Goal: Use online tool/utility

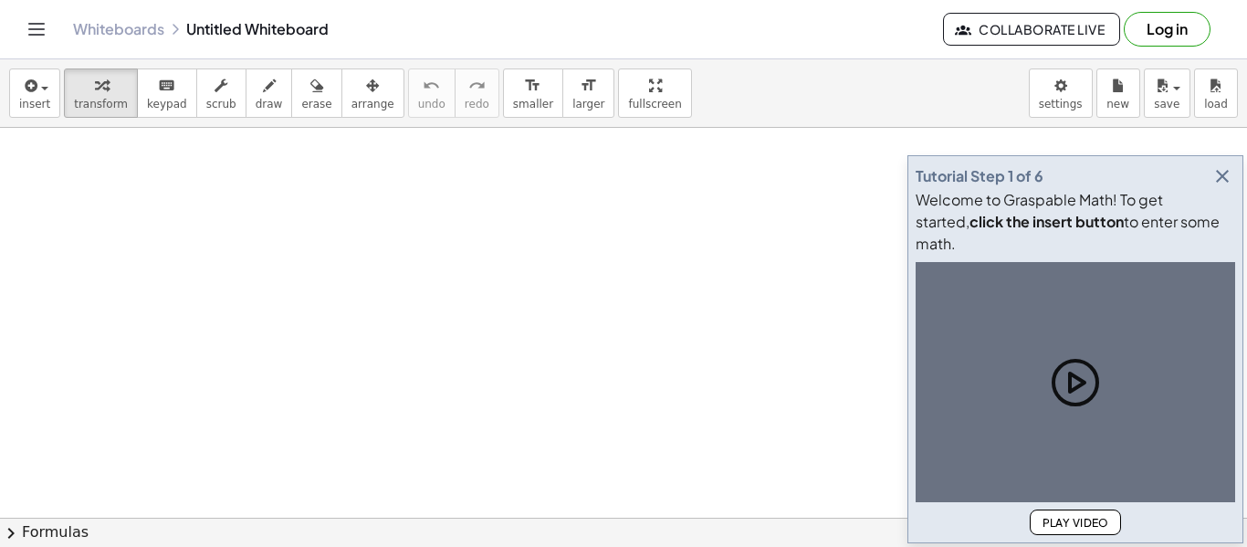
click at [1227, 187] on icon "button" at bounding box center [1223, 176] width 22 height 22
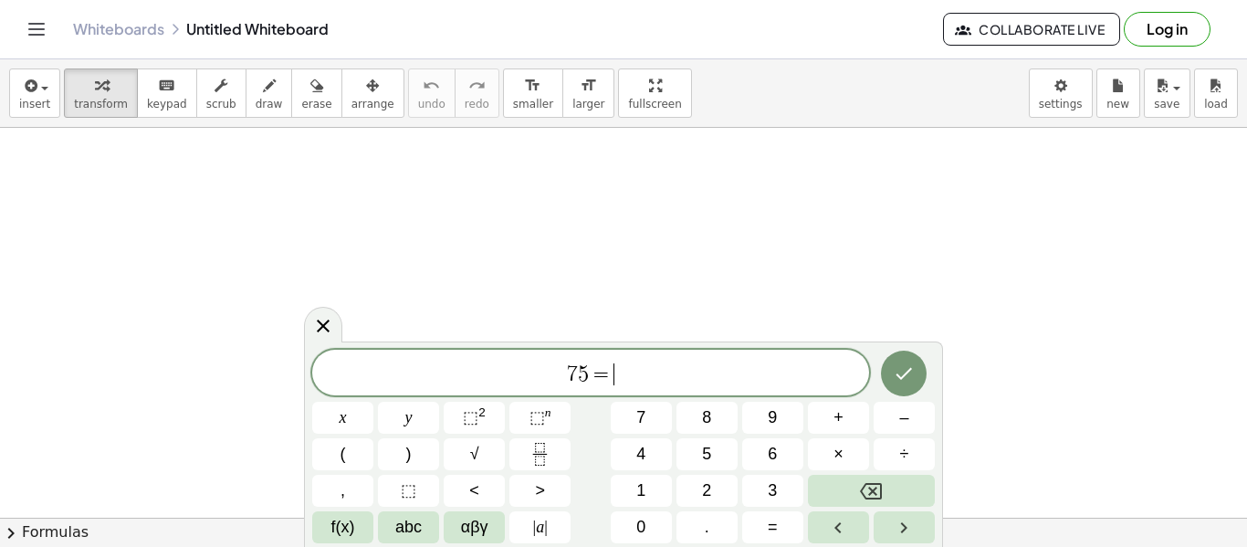
scroll to position [3, 0]
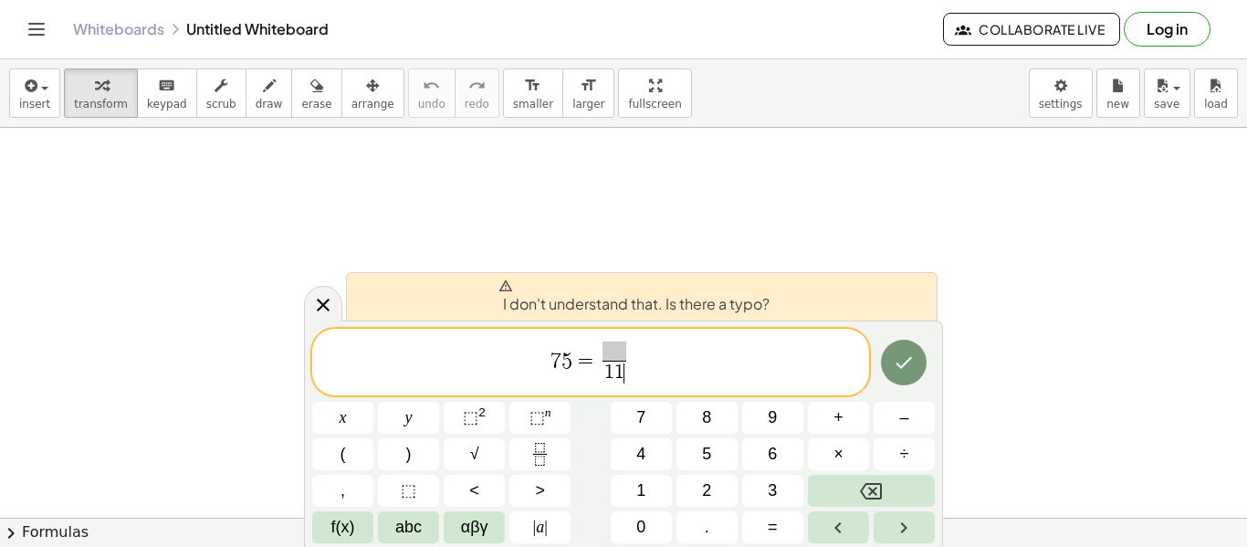
click at [606, 353] on span at bounding box center [615, 352] width 24 height 20
click at [415, 479] on span "⬚" at bounding box center [409, 491] width 16 height 25
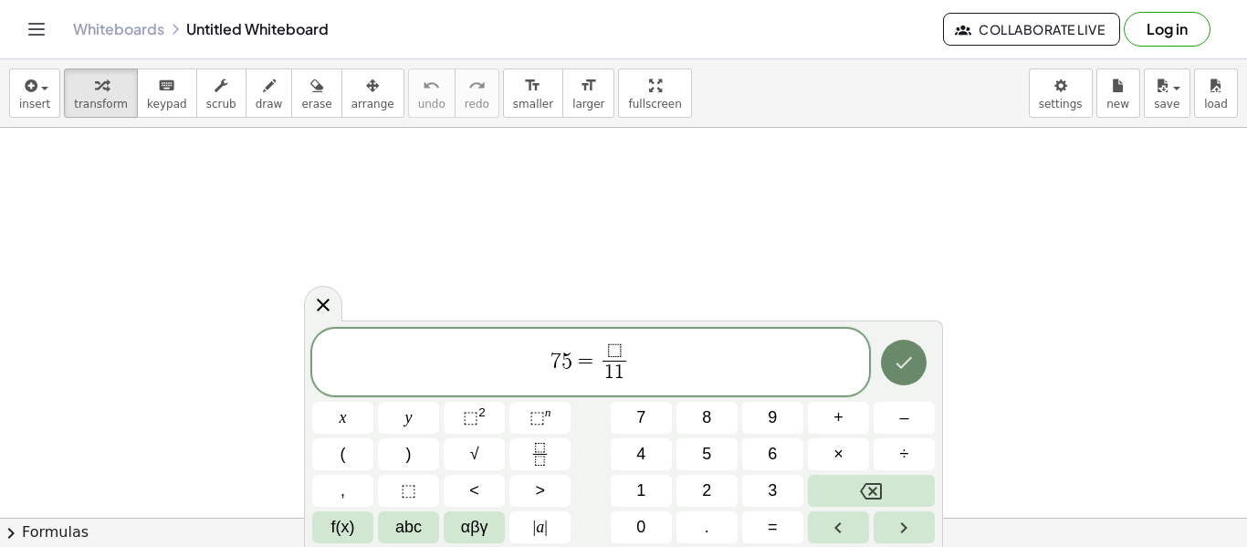
click at [909, 350] on button "Done" at bounding box center [904, 363] width 46 height 46
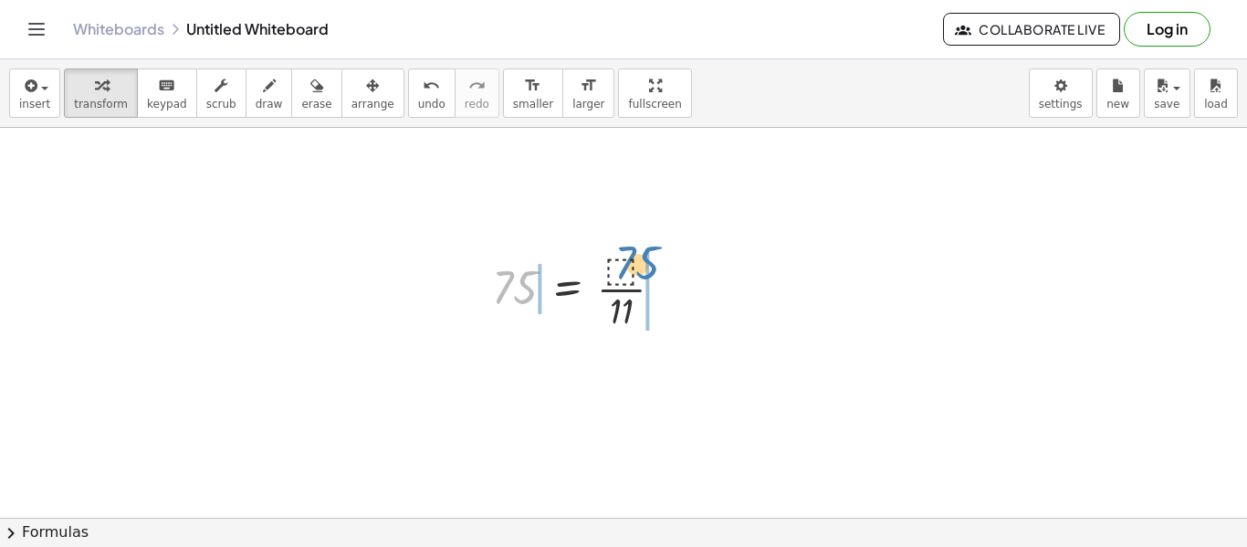
drag, startPoint x: 508, startPoint y: 286, endPoint x: 628, endPoint y: 258, distance: 123.6
click at [628, 258] on div at bounding box center [585, 287] width 205 height 91
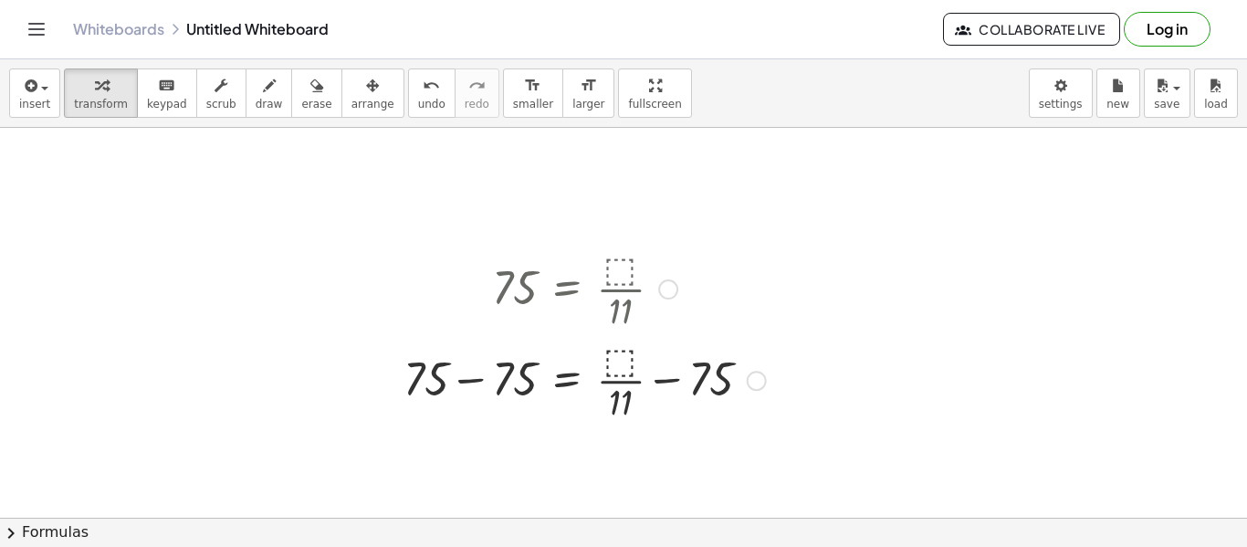
click at [468, 379] on div at bounding box center [585, 378] width 381 height 91
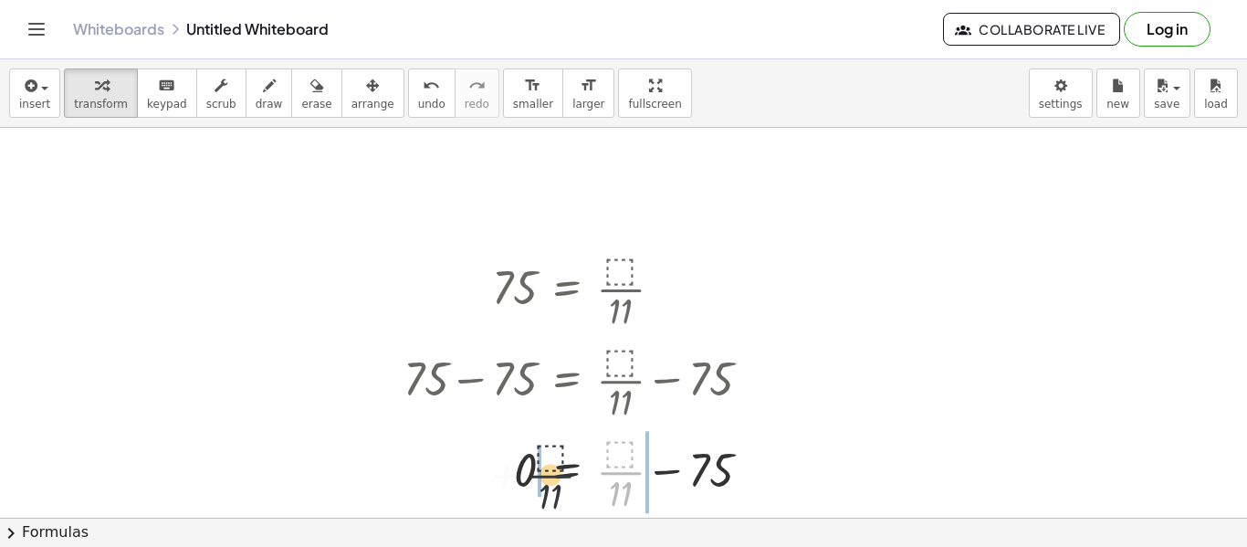
drag, startPoint x: 615, startPoint y: 472, endPoint x: 504, endPoint y: 470, distance: 111.4
click at [504, 470] on div at bounding box center [585, 470] width 381 height 91
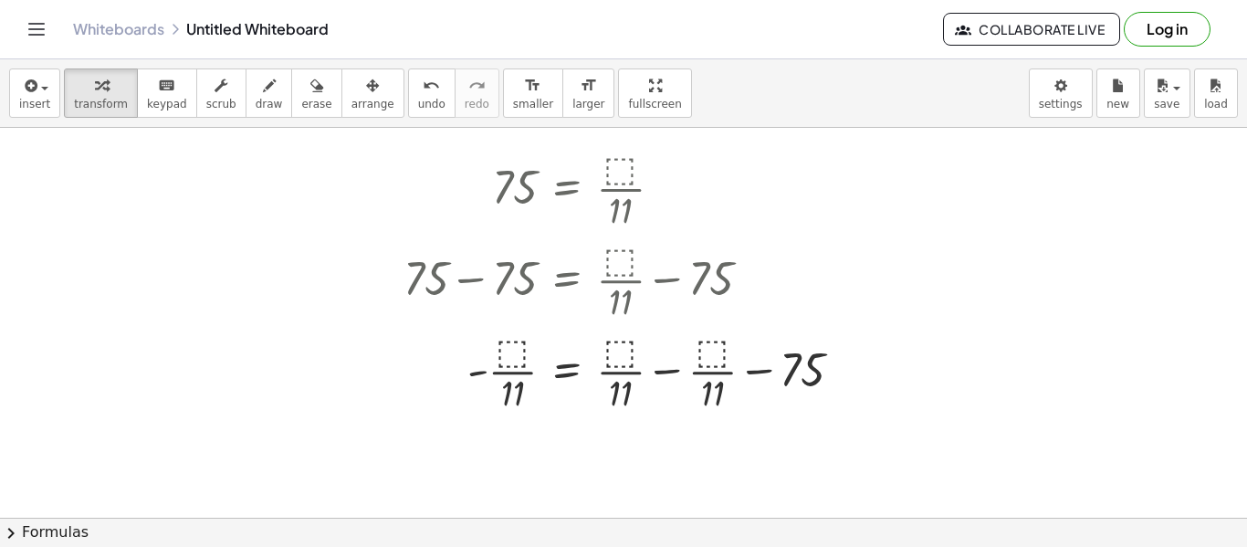
scroll to position [118, 0]
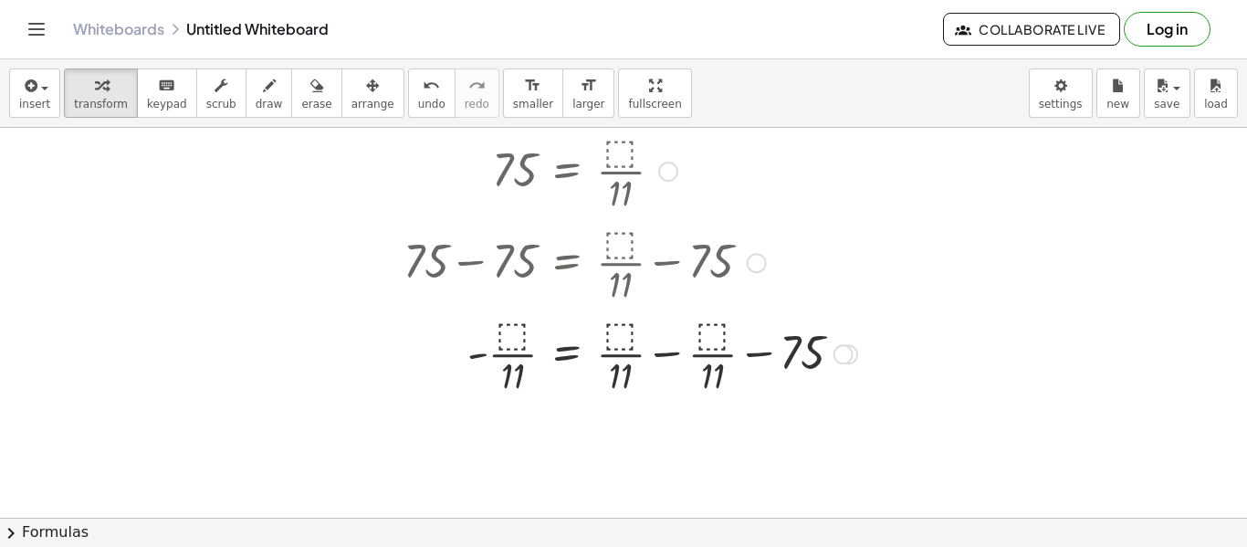
click at [673, 351] on div at bounding box center [631, 352] width 472 height 91
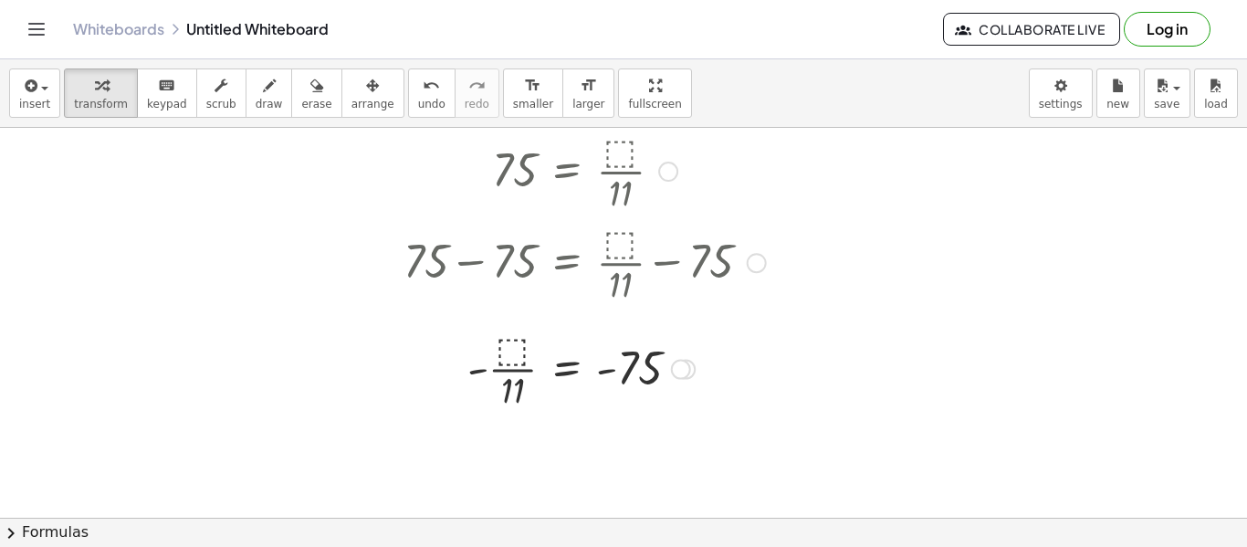
click at [511, 343] on div at bounding box center [631, 367] width 472 height 91
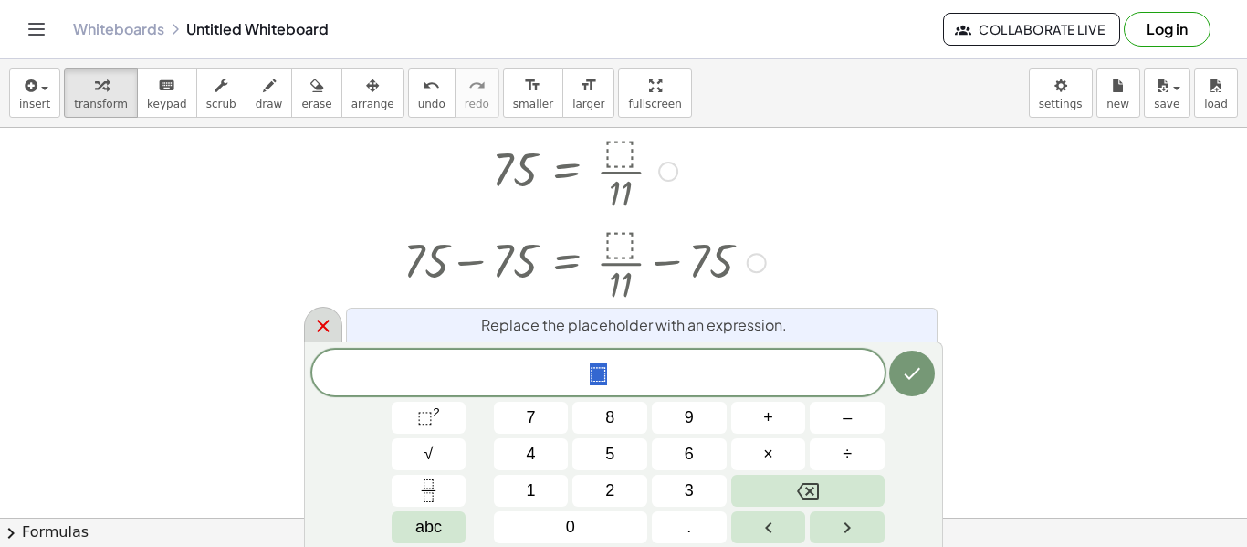
click at [317, 312] on div at bounding box center [323, 325] width 38 height 36
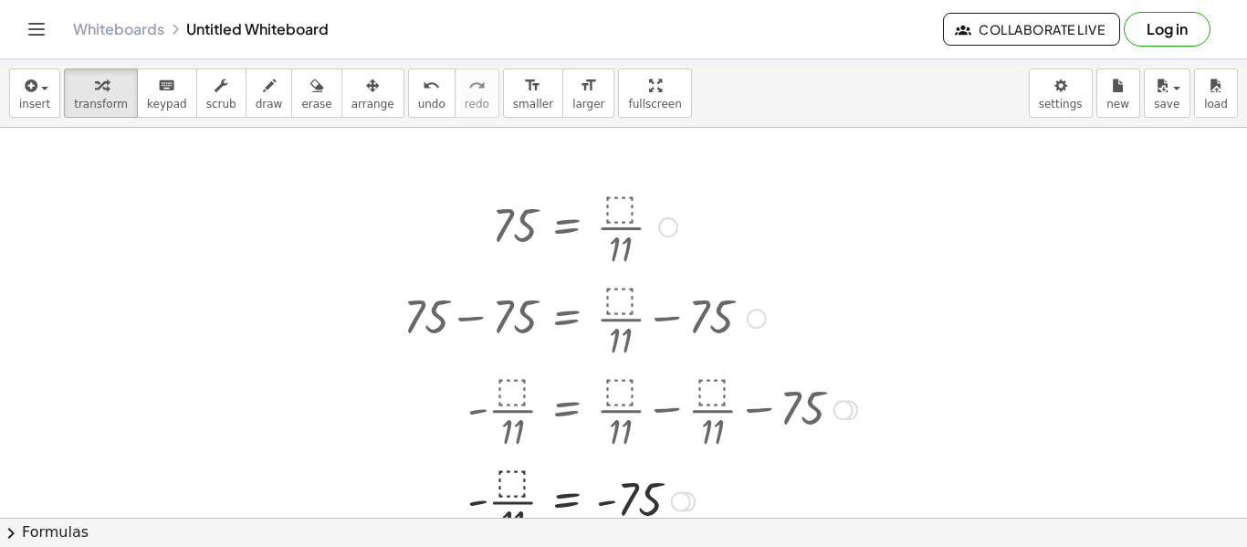
scroll to position [58, 0]
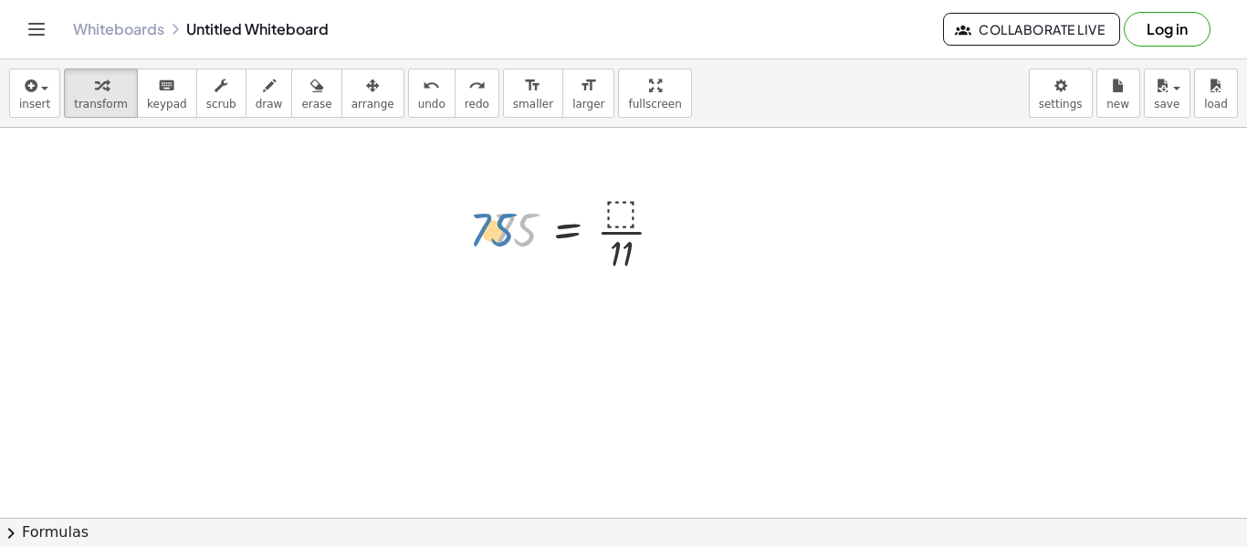
drag, startPoint x: 525, startPoint y: 243, endPoint x: 498, endPoint y: 243, distance: 27.4
click at [498, 243] on div at bounding box center [585, 229] width 205 height 91
click at [675, 231] on div at bounding box center [669, 232] width 20 height 20
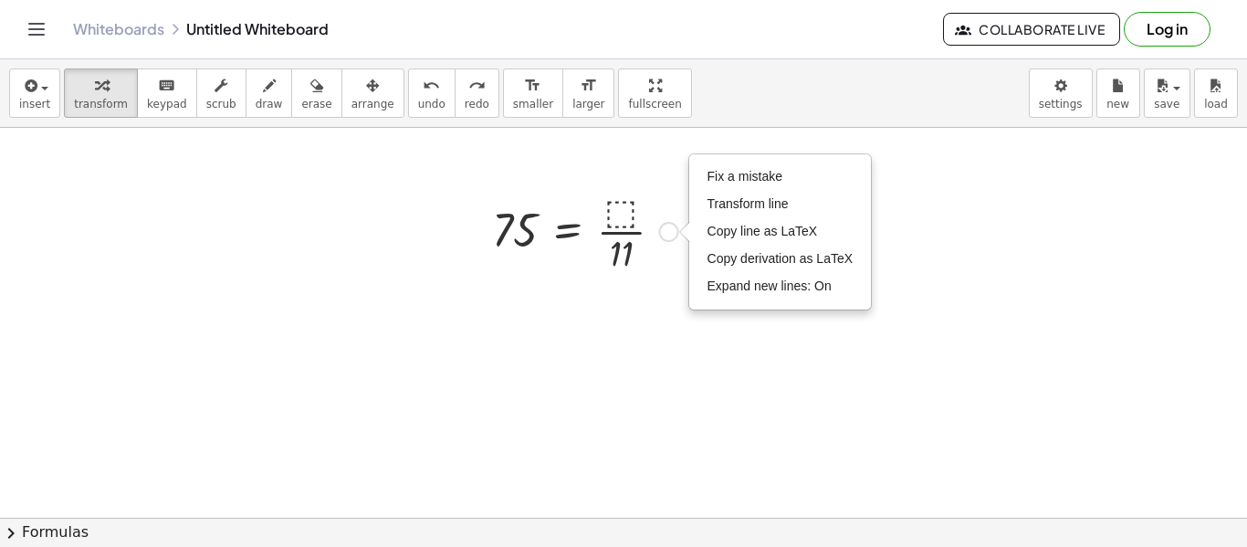
click at [636, 203] on div at bounding box center [585, 229] width 205 height 91
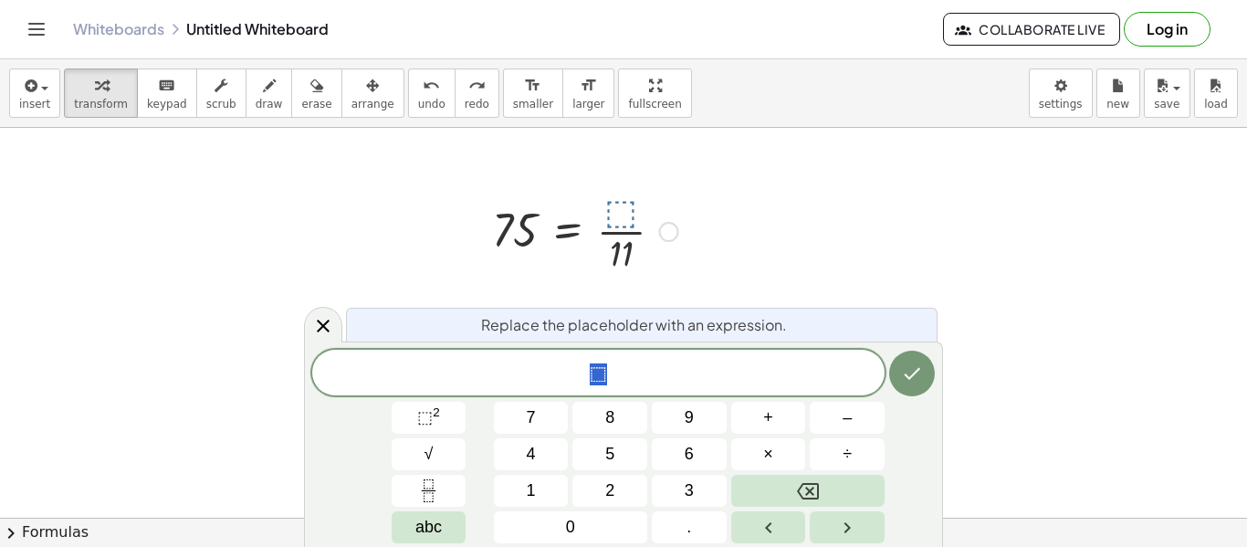
click at [626, 204] on div at bounding box center [585, 229] width 205 height 91
click at [660, 227] on div "Fix a mistake Transform line Copy line as LaTeX Copy derivation as LaTeX Expand…" at bounding box center [669, 232] width 20 height 20
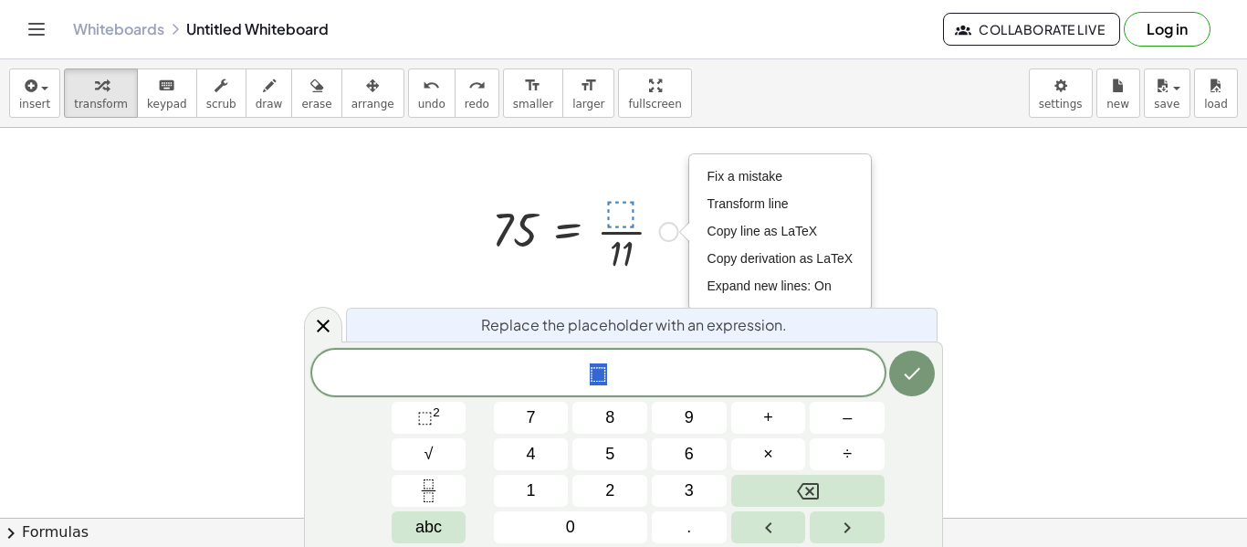
click at [605, 216] on div at bounding box center [585, 229] width 205 height 91
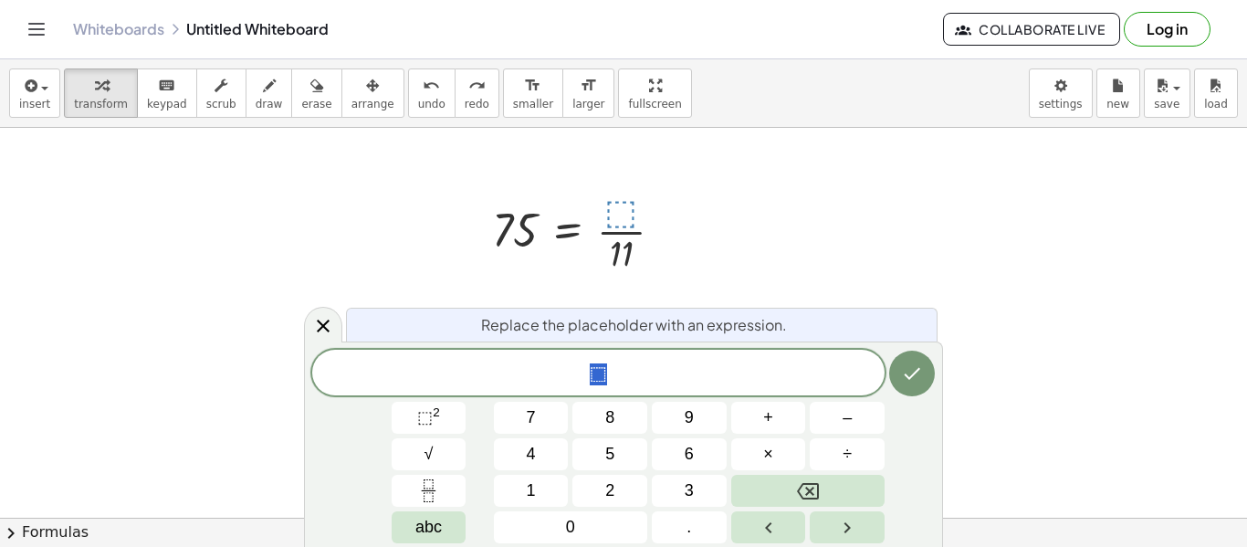
click at [174, 152] on div at bounding box center [623, 460] width 1247 height 780
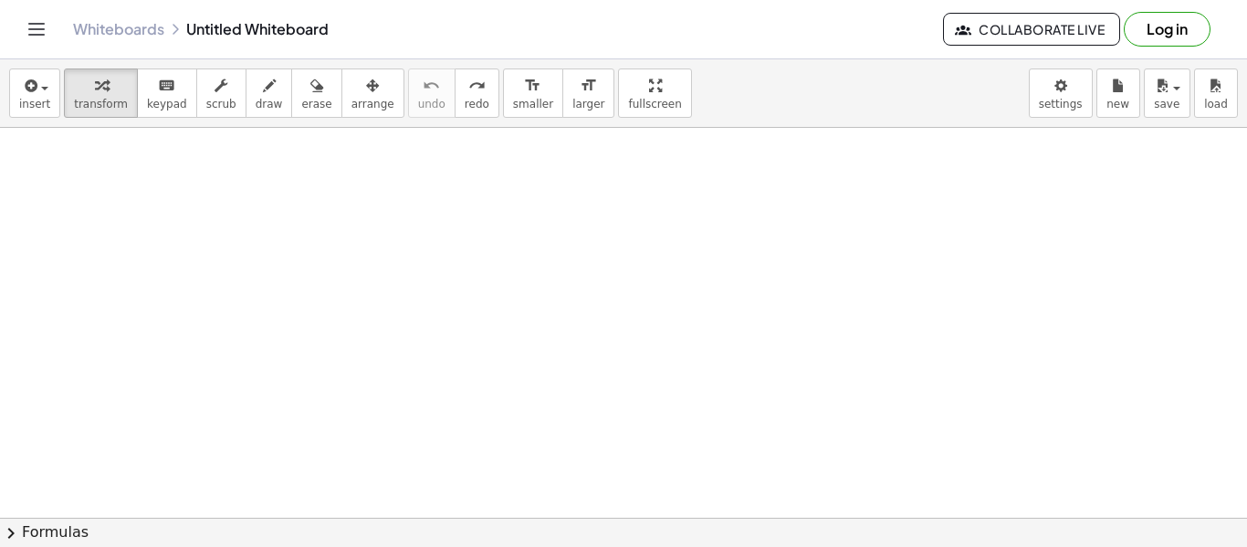
scroll to position [0, 0]
click at [397, 261] on div at bounding box center [623, 518] width 1247 height 780
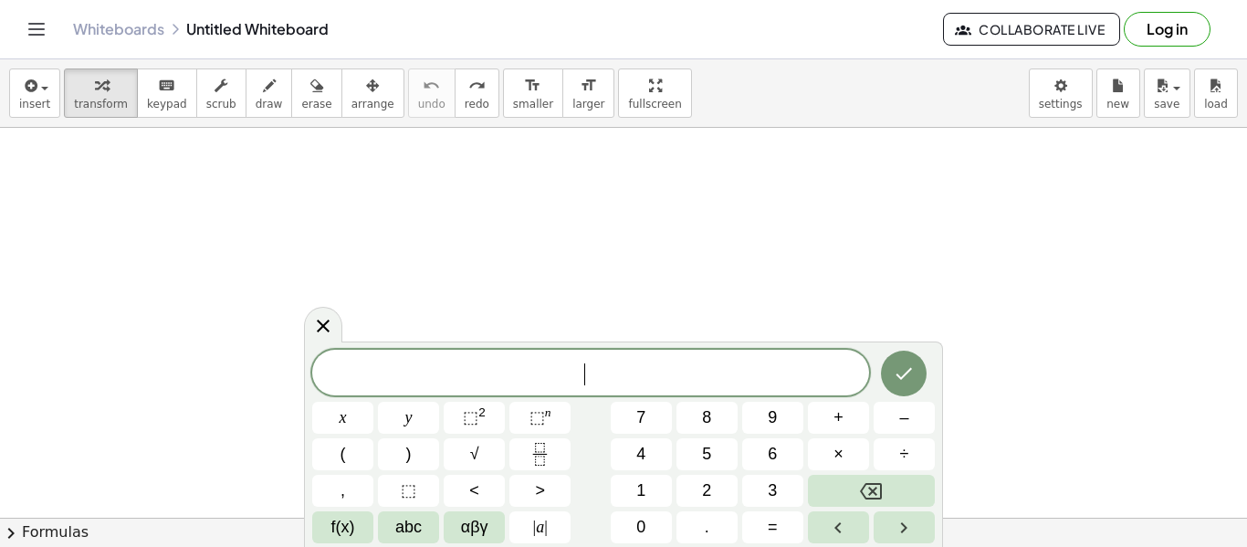
scroll to position [21, 0]
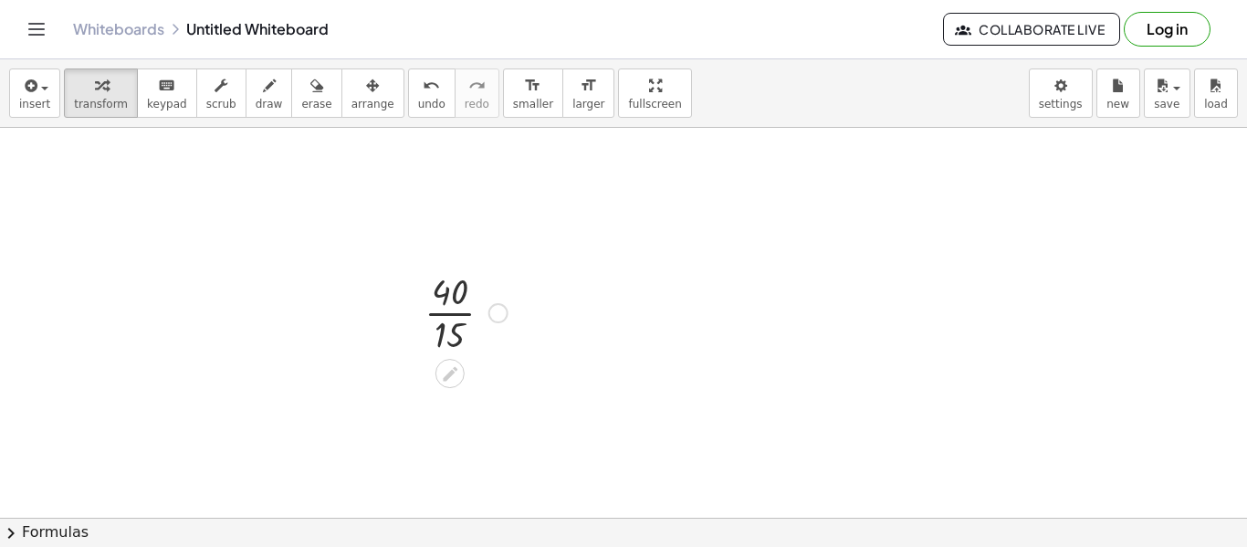
click at [444, 324] on div at bounding box center [466, 311] width 101 height 91
click at [444, 324] on div at bounding box center [466, 311] width 86 height 91
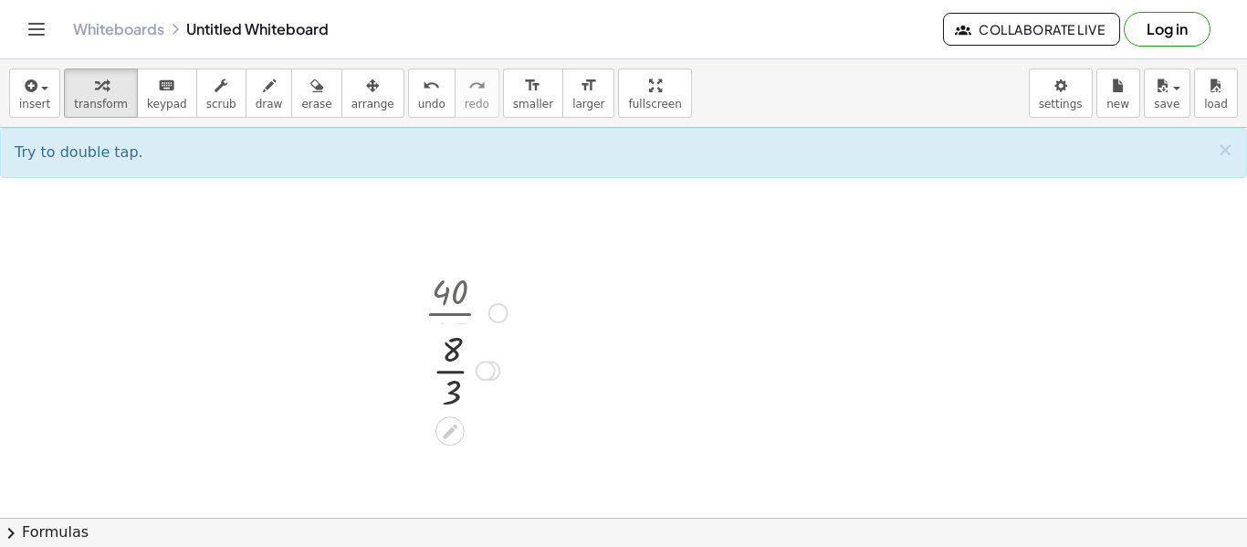
click at [444, 324] on div at bounding box center [466, 311] width 101 height 91
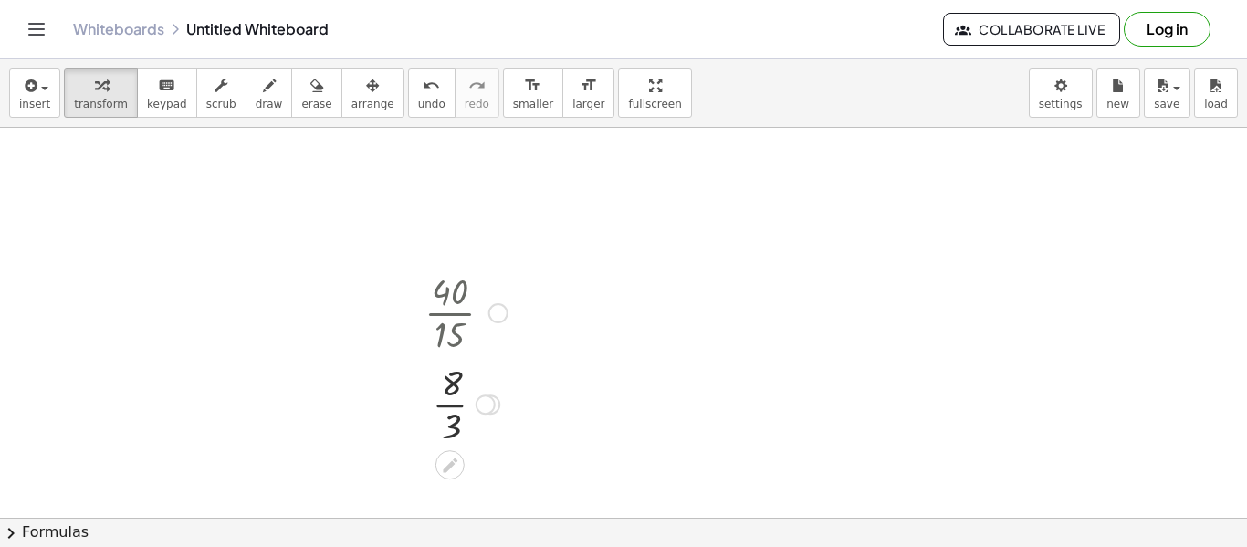
click at [444, 324] on div at bounding box center [466, 311] width 101 height 91
click at [451, 408] on div at bounding box center [466, 402] width 101 height 91
click at [624, 228] on div at bounding box center [623, 518] width 1247 height 780
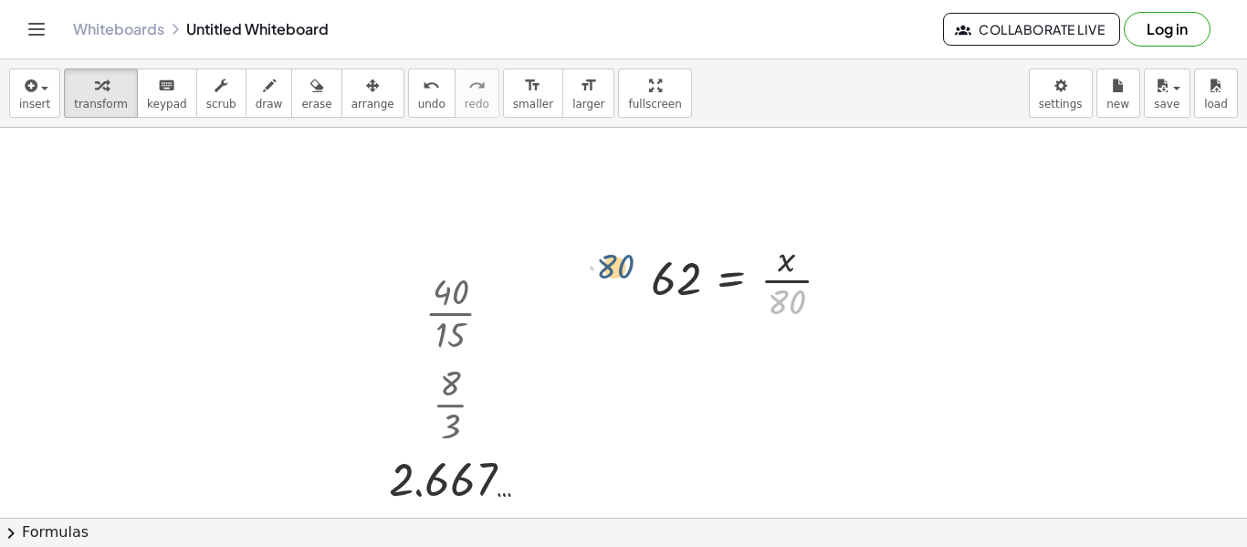
drag, startPoint x: 781, startPoint y: 310, endPoint x: 601, endPoint y: 275, distance: 183.4
drag, startPoint x: 601, startPoint y: 275, endPoint x: 616, endPoint y: 283, distance: 17.6
click at [616, 283] on div at bounding box center [623, 518] width 1247 height 780
drag, startPoint x: 783, startPoint y: 311, endPoint x: 616, endPoint y: 285, distance: 168.3
drag, startPoint x: 799, startPoint y: 308, endPoint x: 671, endPoint y: 283, distance: 130.2
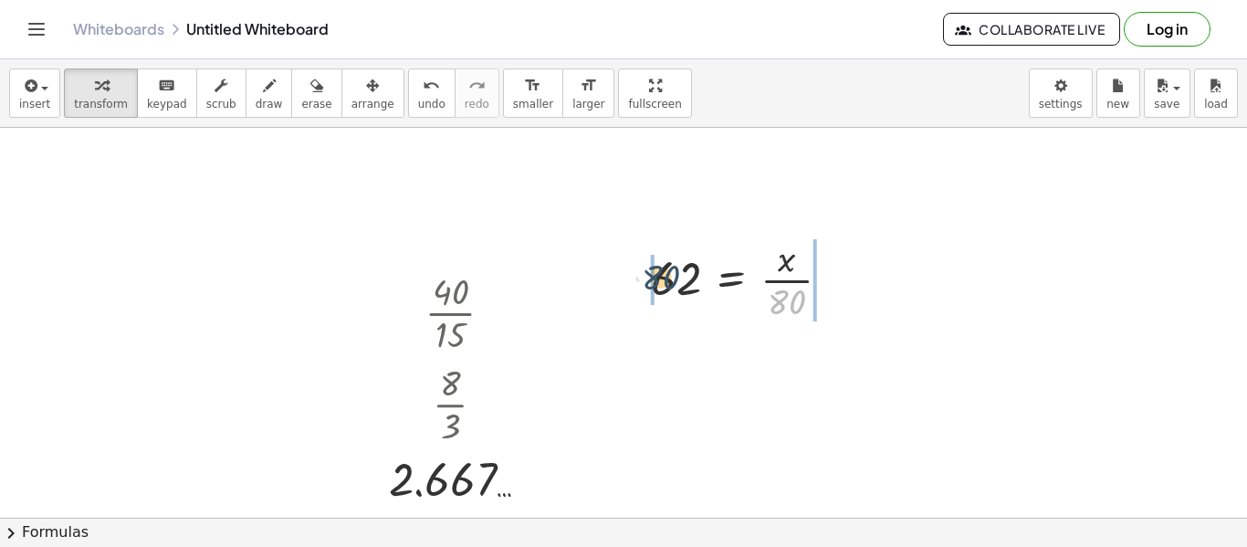
click at [671, 283] on div at bounding box center [748, 278] width 213 height 91
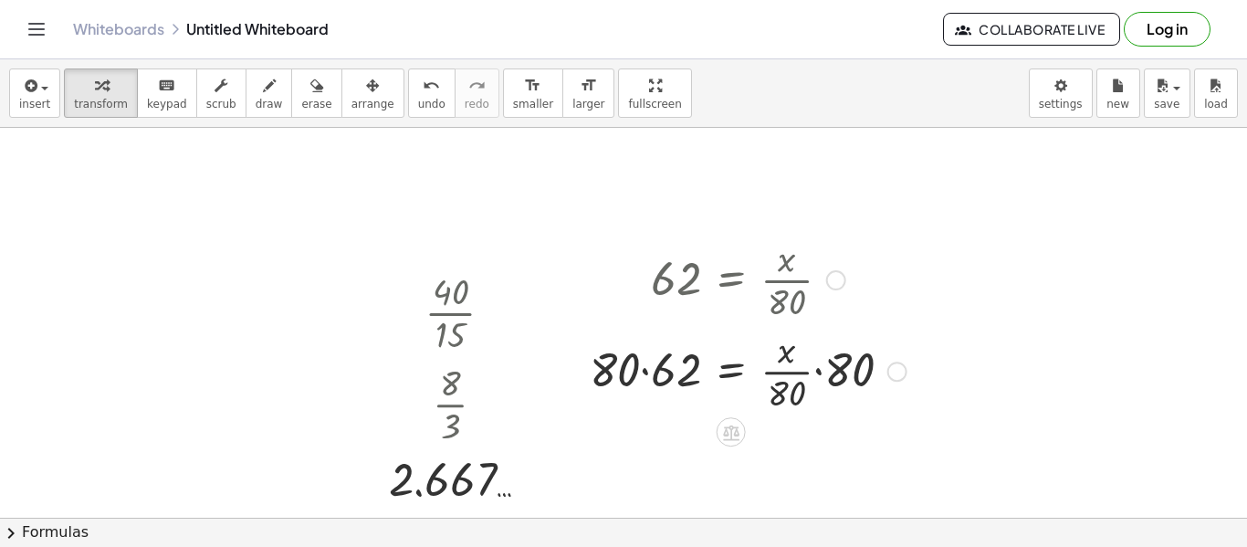
click at [818, 363] on div at bounding box center [748, 369] width 335 height 91
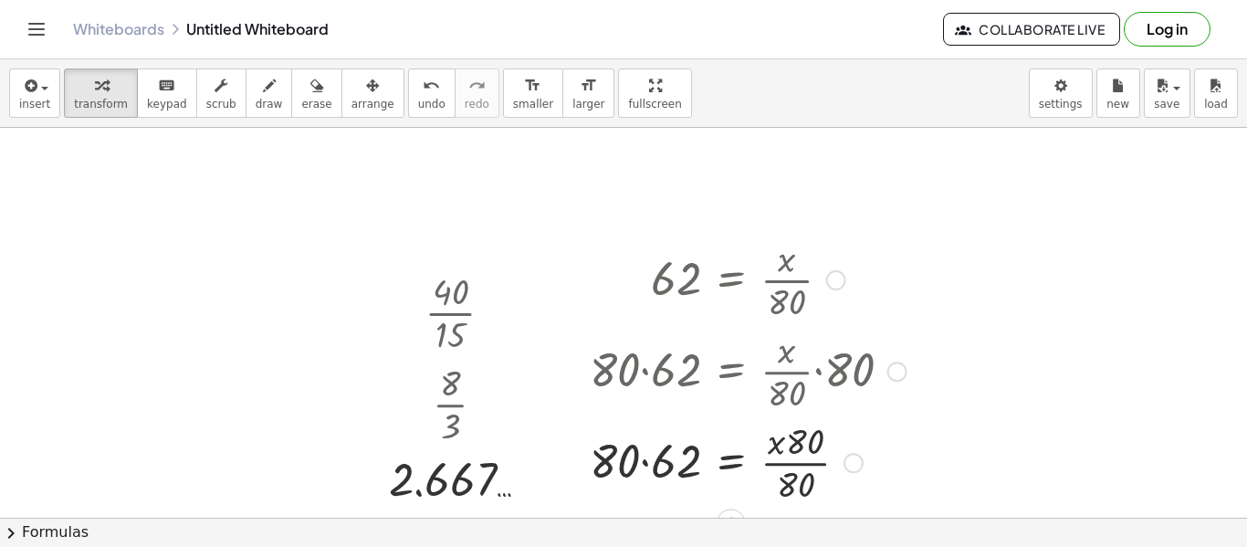
click at [785, 458] on div at bounding box center [748, 461] width 335 height 91
drag, startPoint x: 795, startPoint y: 449, endPoint x: 800, endPoint y: 486, distance: 36.8
click at [647, 466] on div at bounding box center [748, 461] width 335 height 62
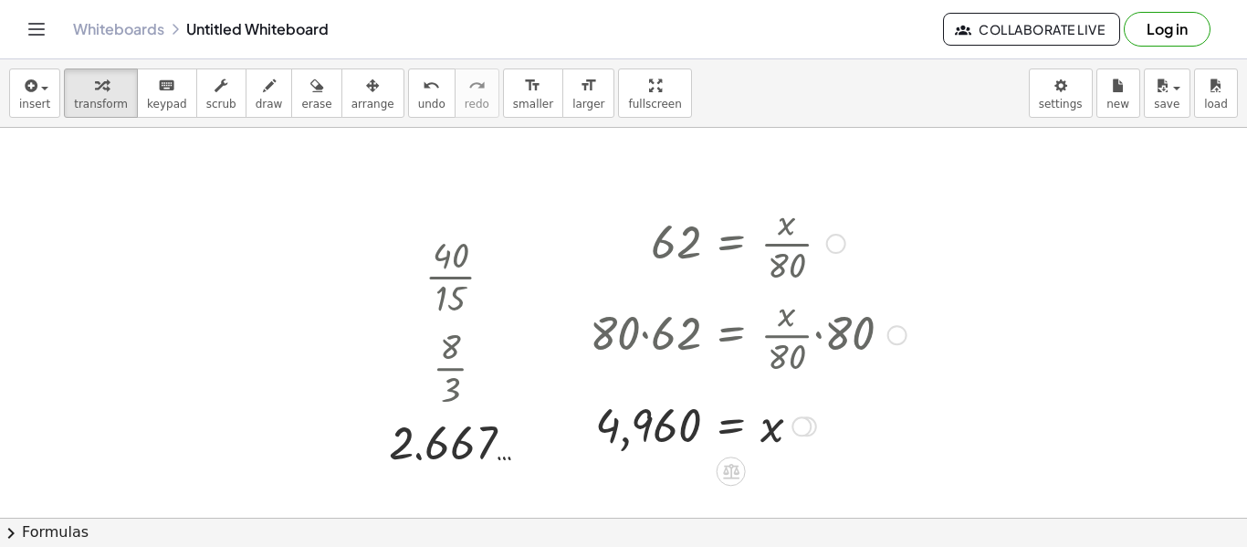
scroll to position [0, 0]
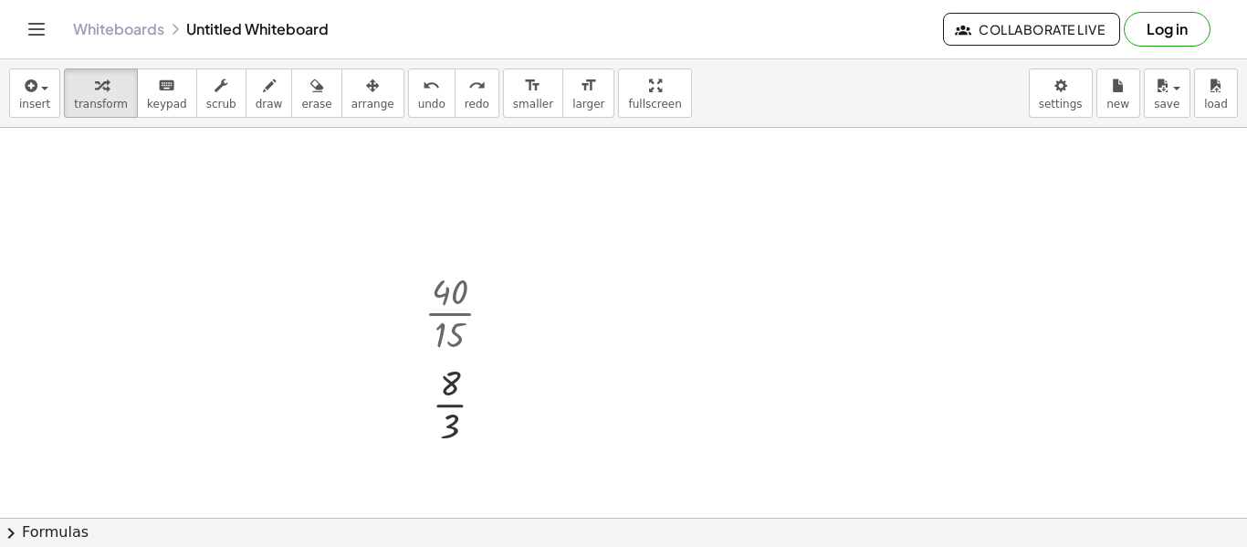
click at [584, 216] on div at bounding box center [623, 518] width 1247 height 780
